Goal: Task Accomplishment & Management: Use online tool/utility

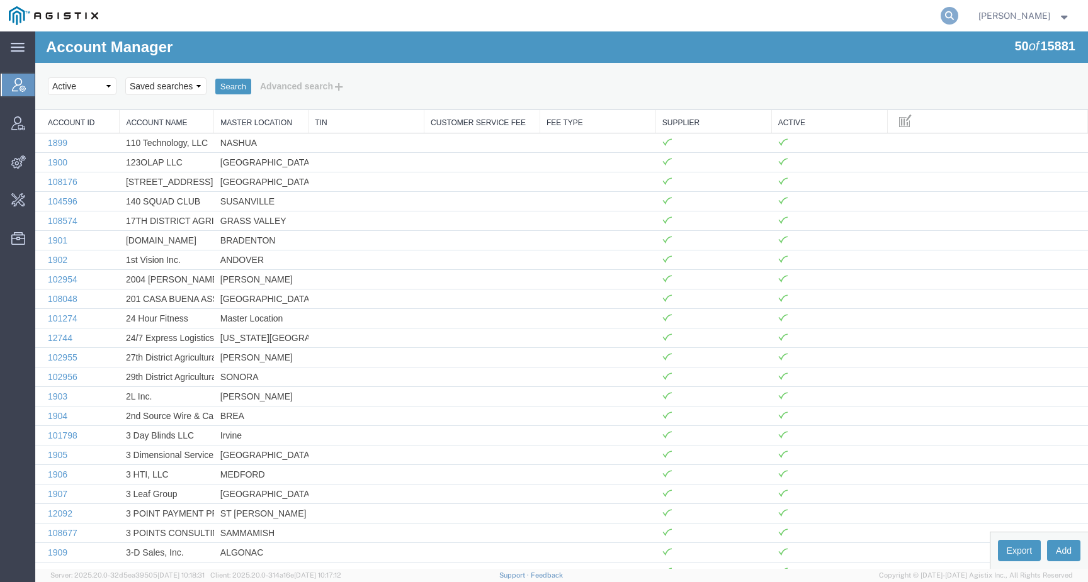
click at [958, 18] on icon at bounding box center [949, 16] width 18 height 18
click at [925, 18] on input "search" at bounding box center [749, 16] width 383 height 30
type input "offline@lkq"
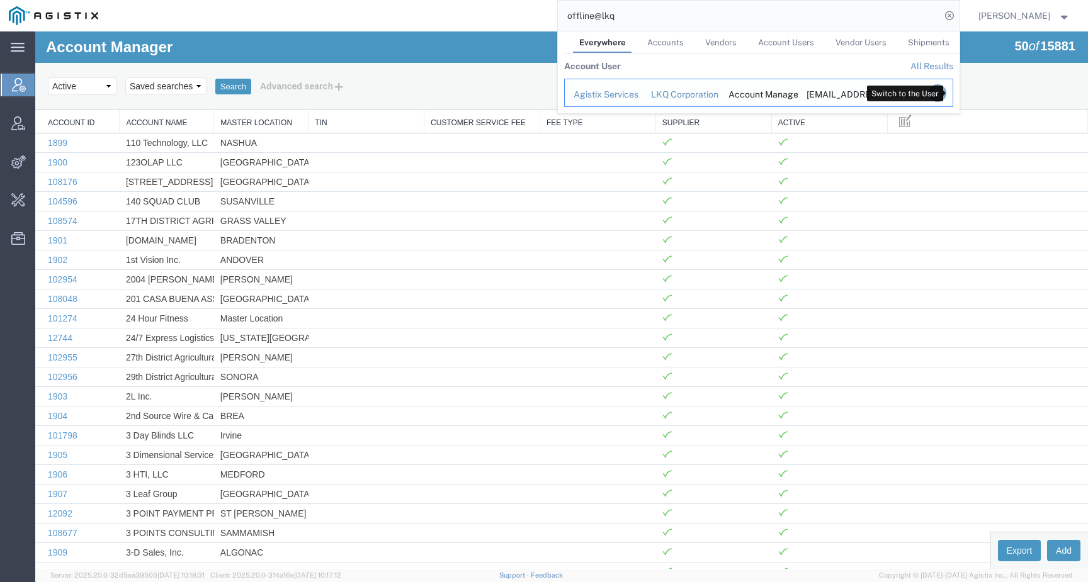
click at [945, 93] on icon "Search Results" at bounding box center [937, 93] width 18 height 18
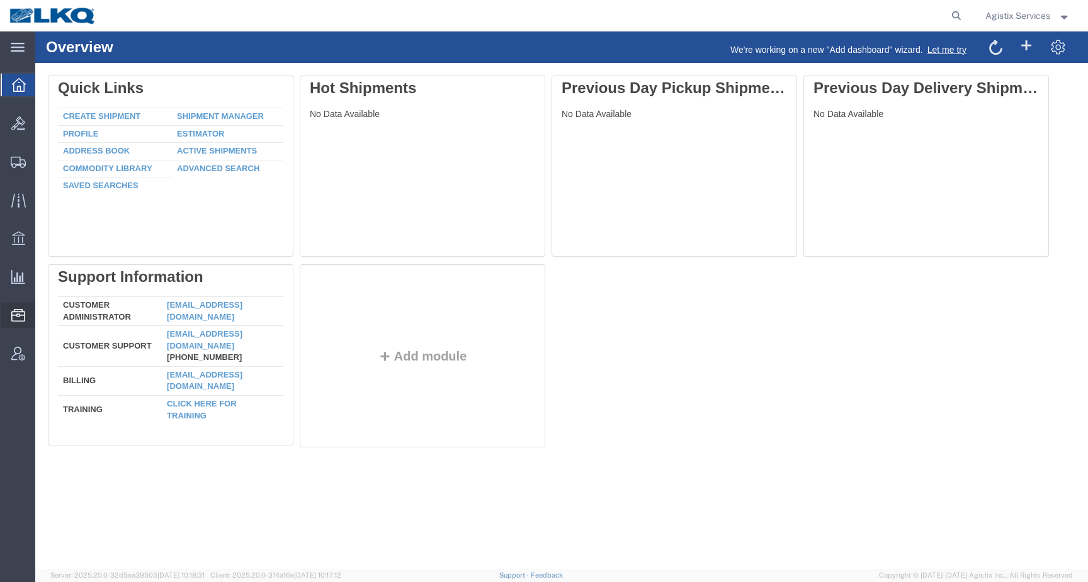
click at [0, 0] on span "Templates" at bounding box center [0, 0] width 0 height 0
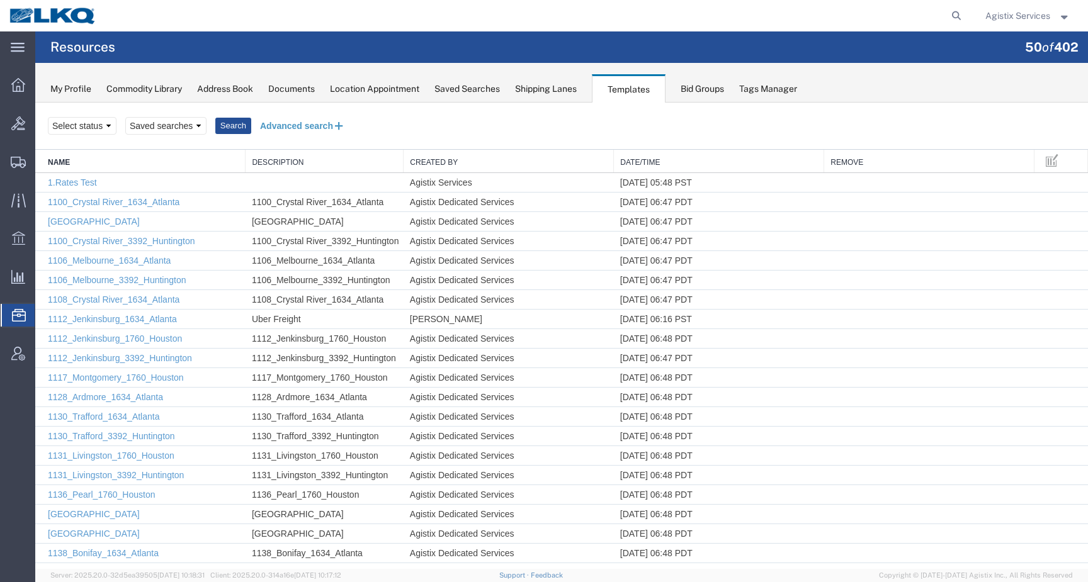
click at [294, 129] on button "Advanced search" at bounding box center [302, 125] width 103 height 21
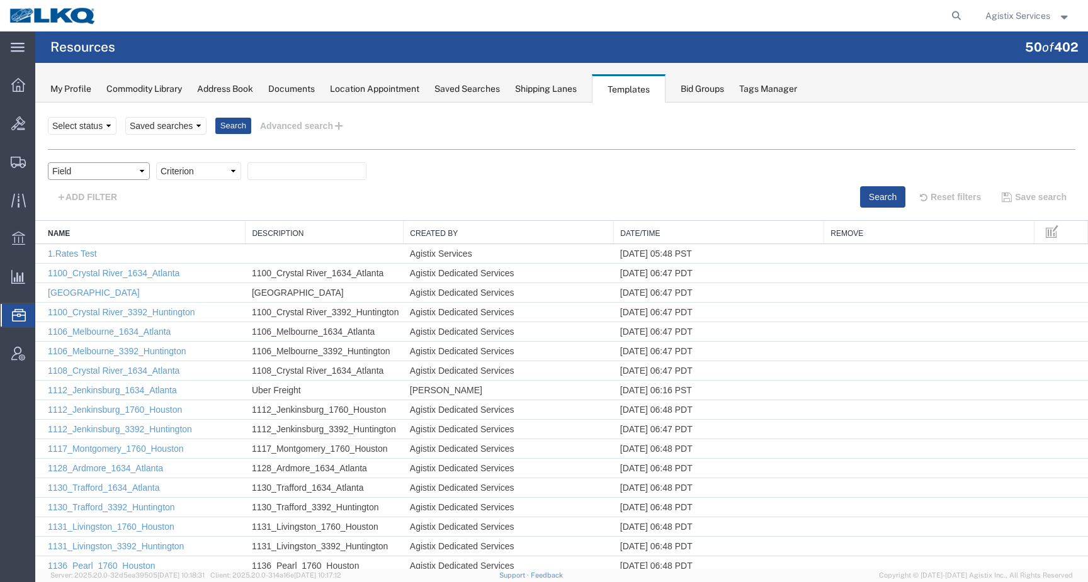
select select "name"
click option "Name" at bounding box center [35, 103] width 0 height 0
select select "contains"
click option "contains" at bounding box center [35, 103] width 0 height 0
click at [283, 173] on input "text" at bounding box center [306, 171] width 119 height 18
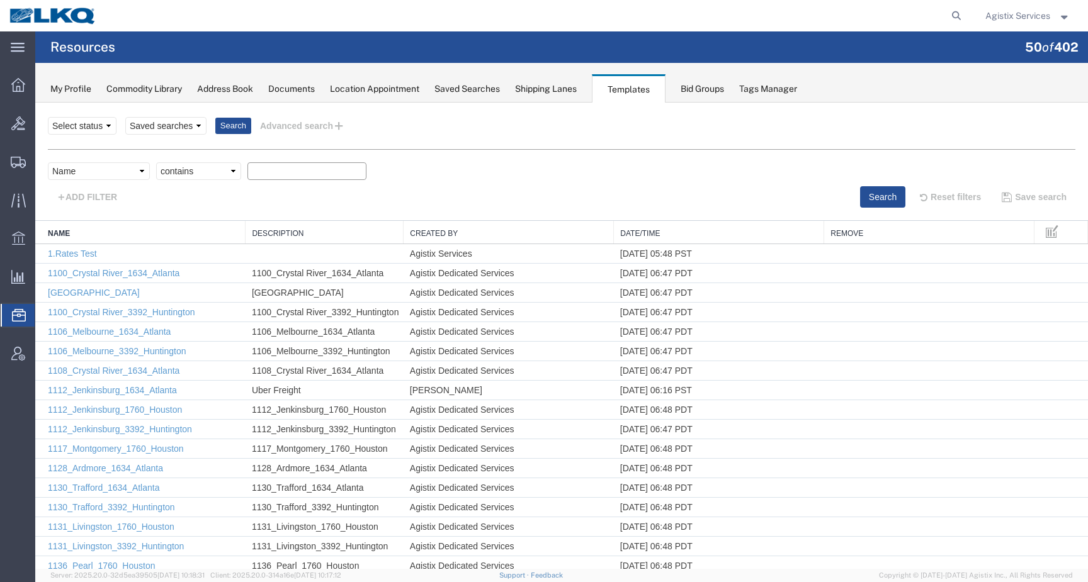
paste input "Dedicated_1760_Laser Forwarding_End Trans5"
type input "Dedicated_1760_Laser Forwarding_End Trans5"
click at [889, 197] on button "Search" at bounding box center [882, 196] width 45 height 21
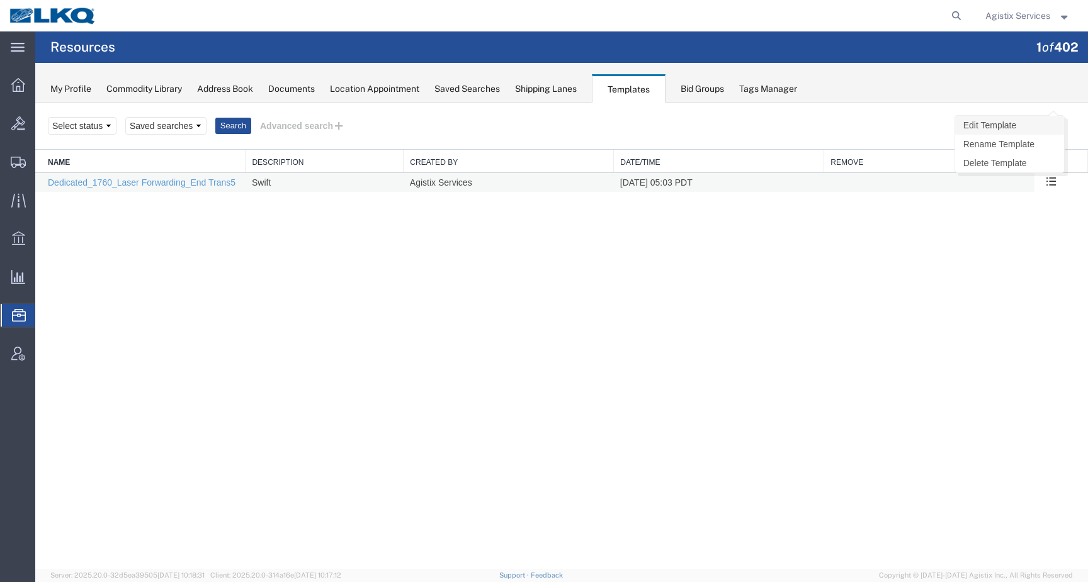
click at [1011, 128] on link "Edit Template" at bounding box center [1009, 125] width 109 height 19
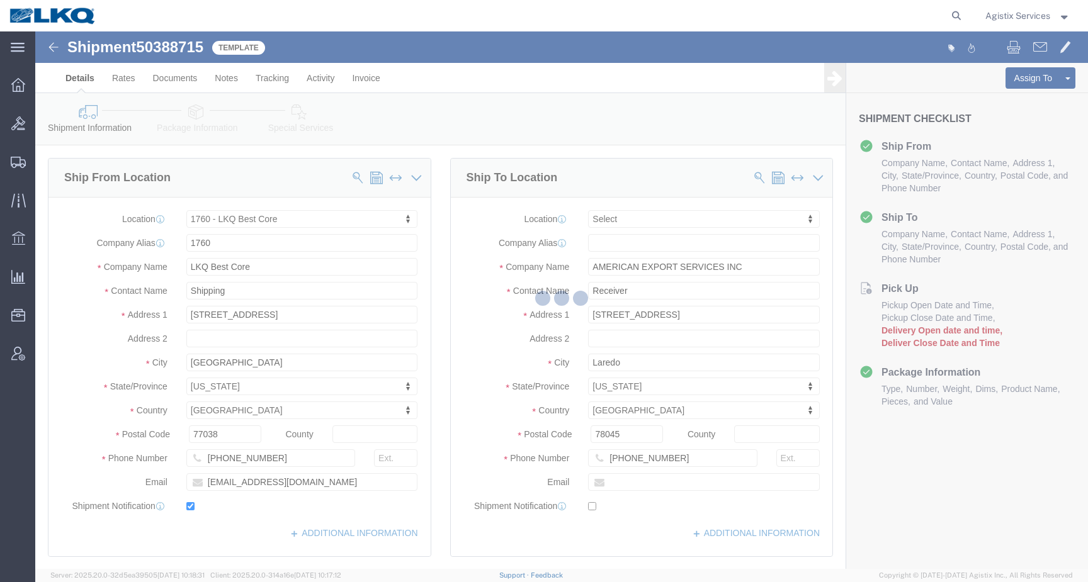
select select "27634"
select select
